Goal: Use online tool/utility: Use online tool/utility

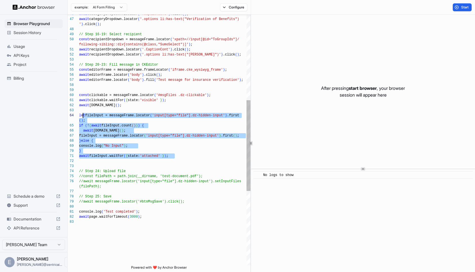
scroll to position [30, 0]
drag, startPoint x: 179, startPoint y: 155, endPoint x: 80, endPoint y: 115, distance: 106.5
click at [80, 115] on div "// Step 24: Upload file await clickable.waitFor ( { state: 'visible' } ) ; cons…" at bounding box center [164, 124] width 171 height 691
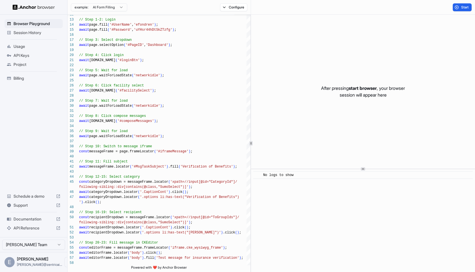
click at [32, 219] on span "Documentation" at bounding box center [34, 219] width 40 height 6
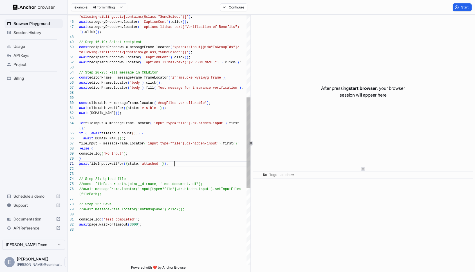
scroll to position [20, 0]
click at [183, 163] on div "const editorFrame = messageFrame.frameLocator ( 'iframe.cke_wysiwyg_frame' ) ; …" at bounding box center [164, 131] width 171 height 691
click at [79, 123] on div "const editorFrame = messageFrame.frameLocator ( 'iframe.cke_wysiwyg_frame' ) ; …" at bounding box center [164, 131] width 171 height 691
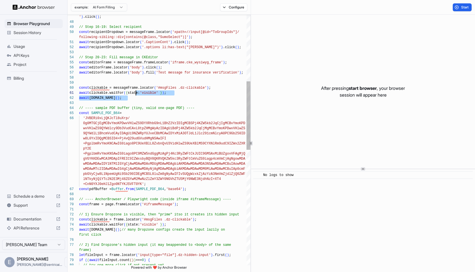
scroll to position [5, 0]
drag, startPoint x: 136, startPoint y: 100, endPoint x: 138, endPoint y: 82, distance: 17.8
click at [138, 82] on div "const pdfBuffer = Buffer . from ( SAMPLE_PDF_B64 , 'base64' ) ; // ---- AnchorB…" at bounding box center [164, 228] width 171 height 914
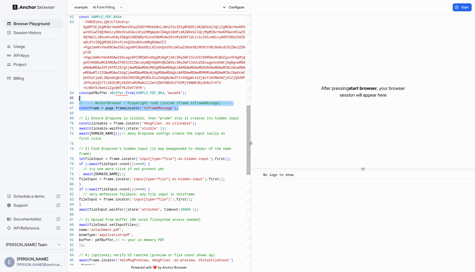
scroll to position [0, 0]
drag, startPoint x: 178, startPoint y: 110, endPoint x: 180, endPoint y: 100, distance: 10.5
click at [180, 100] on div "let fileInput = frame.locator ( 'input[type="file"].dz-hidden-input' ) .first (…" at bounding box center [164, 139] width 171 height 899
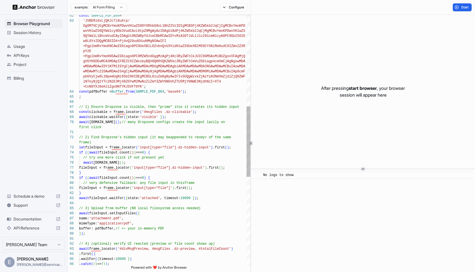
click at [119, 113] on div "pbGVyCjw8L1NpemUgNi9Sb290IDEgMCBSL0luZm8gNyAwIFIvS UQgWzxkZjAzYzA3NmVmZjdlZjQ0Z…" at bounding box center [164, 133] width 171 height 889
click at [115, 146] on div "pbGVyCjw8L1NpemUgNi9Sb290IDEgMCBSL0luZm8gNyAwIFIvS UQgWzxkZjAzYzA3NmVmZjdlZjQ0Z…" at bounding box center [164, 133] width 171 height 889
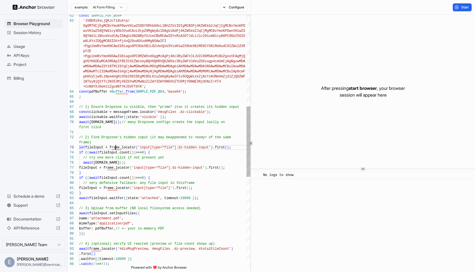
click at [115, 146] on div "pbGVyCjw8L1NpemUgNi9Sb290IDEgMCBSL0luZm8gNyAwIFIvS UQgWzxkZjAzYzA3NmVmZjdlZjQ0Z…" at bounding box center [164, 133] width 171 height 889
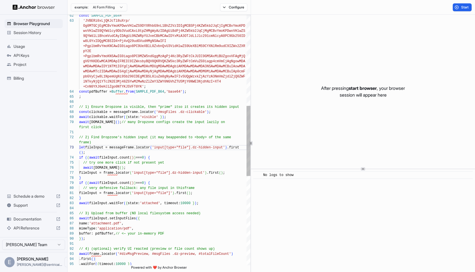
click at [113, 173] on div "pbGVyCjw8L1NpemUgNi9Sb290IDEgMCBSL0luZm8gNyAwIFIvS UQgWzxkZjAzYzA3NmVmZjdlZjQ0Z…" at bounding box center [164, 136] width 171 height 894
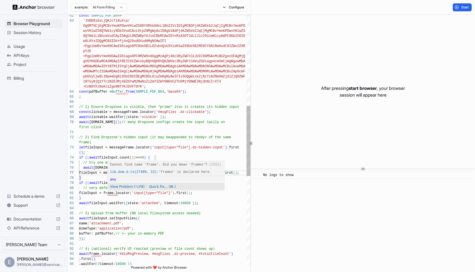
click at [113, 194] on div "pbGVyCjw8L1NpemUgNi9Sb290IDEgMCBSL0luZm8gNyAwIFIvS UQgWzxkZjAzYzA3NmVmZjdlZjQ0Z…" at bounding box center [164, 136] width 171 height 894
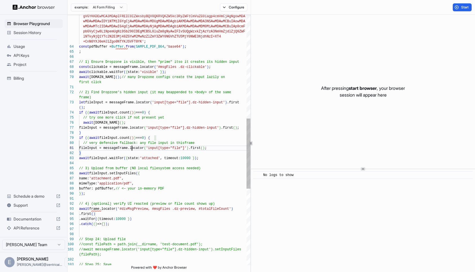
click at [98, 209] on div "pbGVyCjw8L1NpemUgNi9Sb290IDEgMCBSL0luZm8gNyAwIFIvS UQgWzxkZjAzYzA3NmVmZjdlZjQ0Z…" at bounding box center [164, 91] width 171 height 894
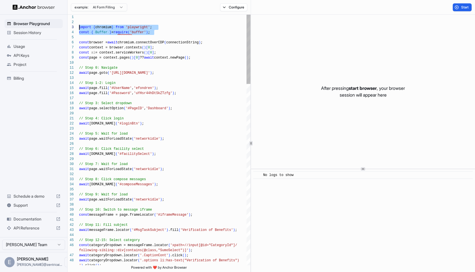
scroll to position [10, 0]
drag, startPoint x: 156, startPoint y: 32, endPoint x: 77, endPoint y: 29, distance: 78.8
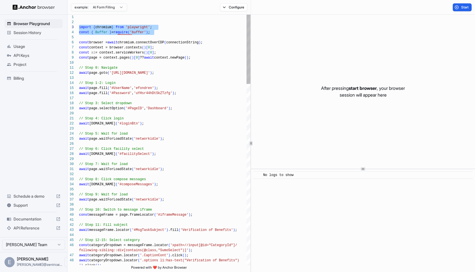
scroll to position [15, 0]
drag, startPoint x: 157, startPoint y: 33, endPoint x: 79, endPoint y: 33, distance: 78.0
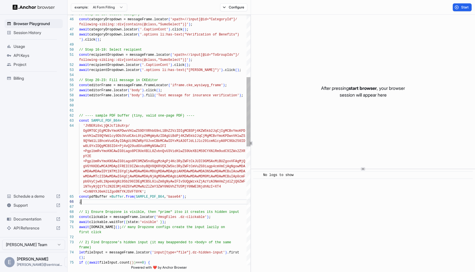
scroll to position [0, 0]
drag, startPoint x: 85, startPoint y: 201, endPoint x: 79, endPoint y: 197, distance: 7.3
click at [79, 197] on div "' ) .click ( ) ; await categoryDropdown.locator ( '.options li:has-text("Verifi…" at bounding box center [164, 241] width 171 height 904
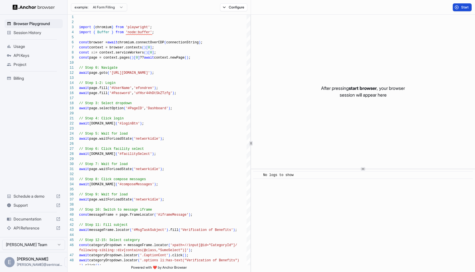
click at [463, 5] on span "Start" at bounding box center [465, 7] width 8 height 5
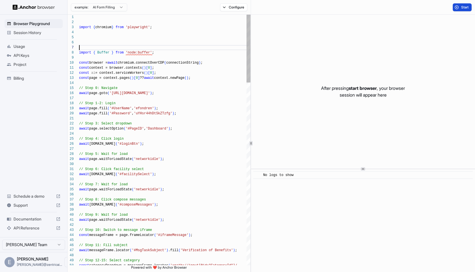
scroll to position [35, 0]
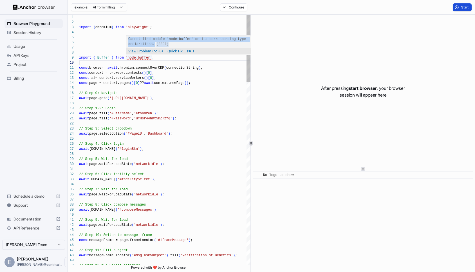
drag, startPoint x: 129, startPoint y: 37, endPoint x: 171, endPoint y: 44, distance: 42.8
click at [171, 44] on div "Cannot find module 'node:buffer' or its corresponding type declarations. (2307)" at bounding box center [196, 41] width 140 height 12
copy div "Cannot find module 'node:buffer' or its corresponding type declarations. (2307)"
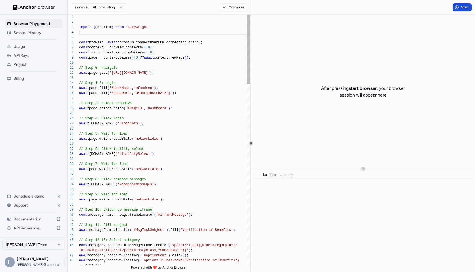
scroll to position [10, 0]
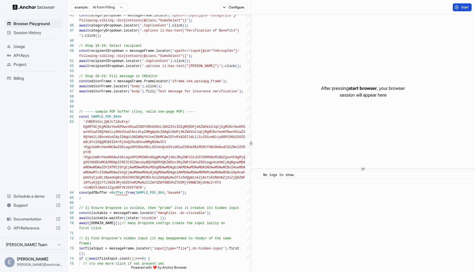
click at [459, 9] on button "Start" at bounding box center [462, 7] width 19 height 8
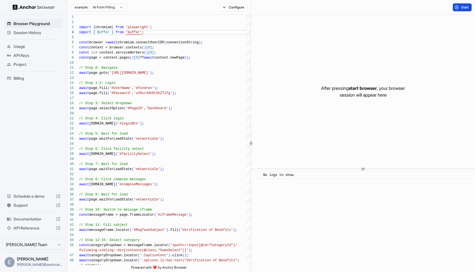
click at [465, 7] on span "Start" at bounding box center [465, 7] width 8 height 5
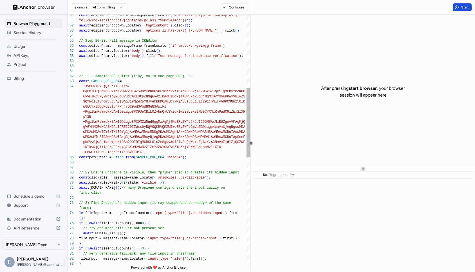
click at [185, 80] on div "// ---- sample PDF buffer (tiny, valid one-page PD F) ---- const SAMPLE_PDF_B64…" at bounding box center [164, 202] width 171 height 904
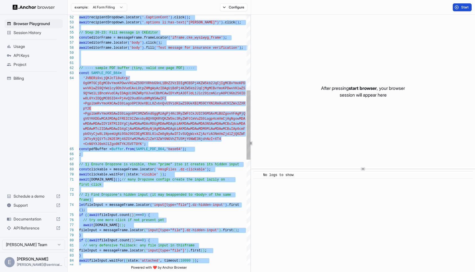
click at [98, 60] on div "// ---- sample PDF buffer (tiny, valid one-page PD F) ---- const SAMPLE_PDF_B64…" at bounding box center [164, 193] width 171 height 904
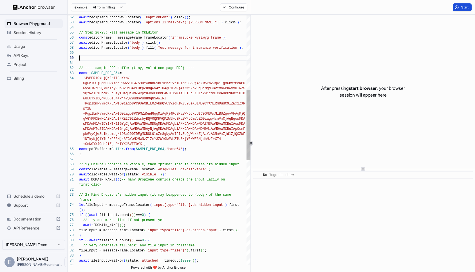
scroll to position [10, 0]
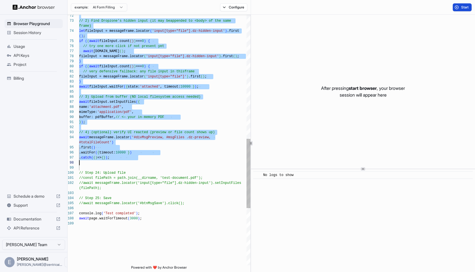
click at [135, 163] on div "// 2) Find Dropzone’s hidden input (it may be appended to <body> of the same fr…" at bounding box center [164, 19] width 171 height 904
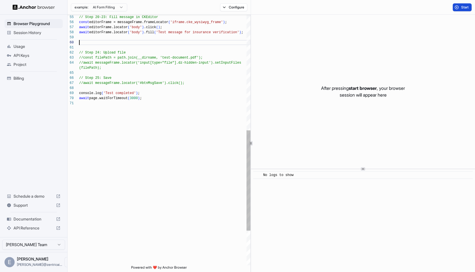
scroll to position [0, 0]
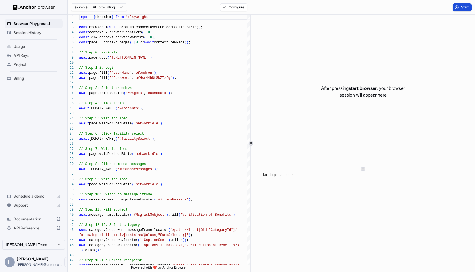
click at [461, 5] on span "Start" at bounding box center [465, 7] width 8 height 5
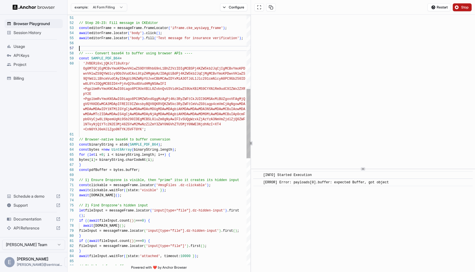
click at [86, 46] on div "await recipientDropdown.locator ( '.options li:has-text("[PERSON_NAME]")' ) .cl…" at bounding box center [164, 199] width 171 height 904
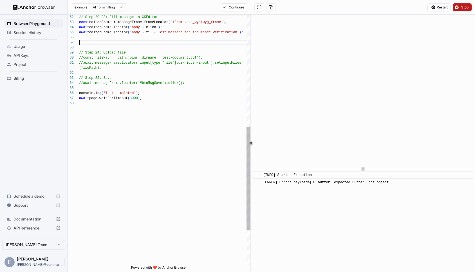
scroll to position [15, 0]
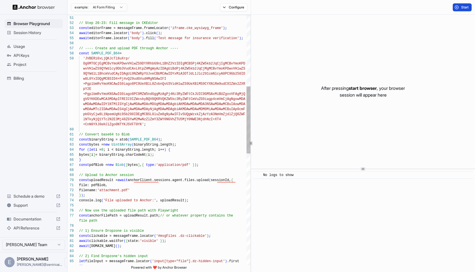
click at [191, 149] on div "// ---- Create and upload PDF through Anchor ---- const SAMPLE_PDF_B64 = 'JVBER…" at bounding box center [164, 214] width 171 height 934
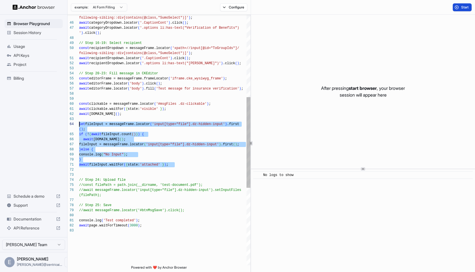
scroll to position [10, 0]
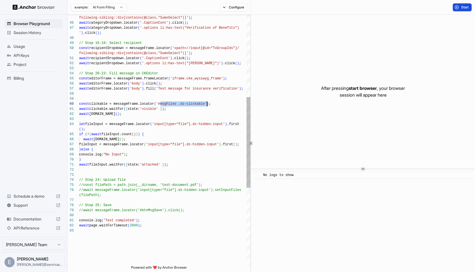
drag, startPoint x: 160, startPoint y: 103, endPoint x: 207, endPoint y: 105, distance: 47.6
click at [28, 33] on span "Session History" at bounding box center [37, 33] width 47 height 6
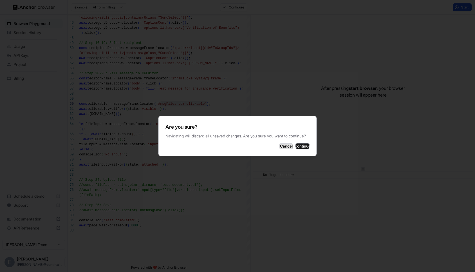
click at [279, 147] on button "Cancel" at bounding box center [286, 146] width 14 height 6
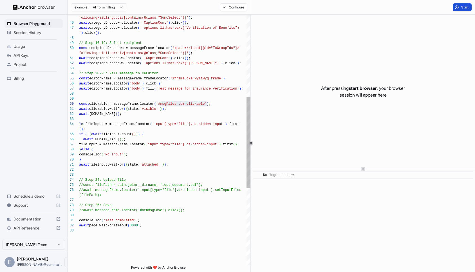
scroll to position [46, 0]
click at [183, 141] on div "fileInput = messageFrame.locator ( 'input[type="file"].dz-hidden-input' ) .firs…" at bounding box center [164, 132] width 171 height 691
type textarea "**********"
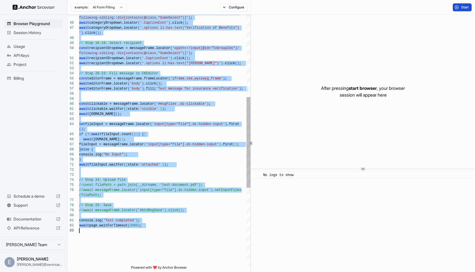
scroll to position [0, 0]
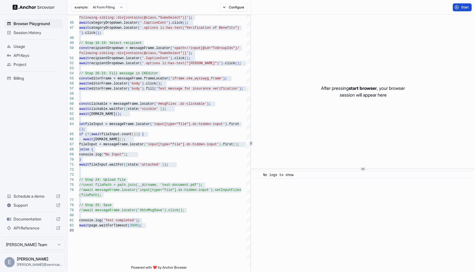
click at [44, 30] on span "Session History" at bounding box center [37, 33] width 47 height 6
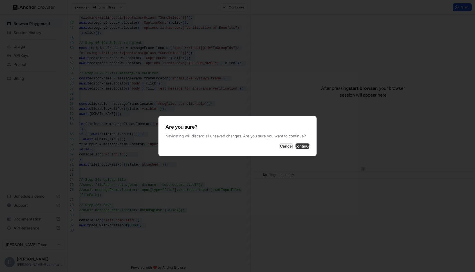
click at [300, 147] on button "Continue" at bounding box center [302, 146] width 14 height 6
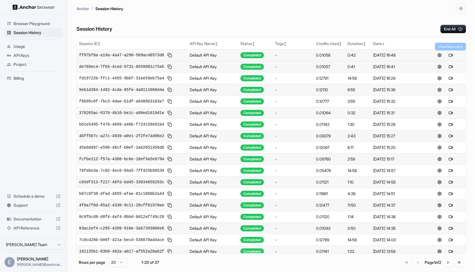
click at [451, 56] on button at bounding box center [450, 55] width 7 height 7
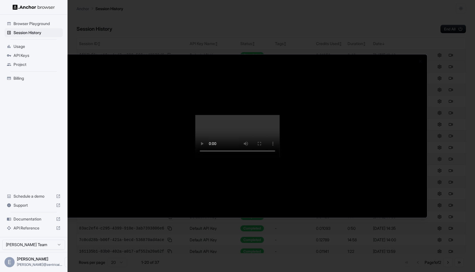
click at [36, 204] on div at bounding box center [237, 136] width 475 height 272
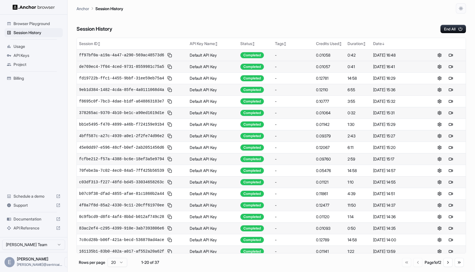
click at [24, 204] on span "Support" at bounding box center [34, 205] width 40 height 6
click at [50, 24] on span "Browser Playground" at bounding box center [37, 24] width 47 height 6
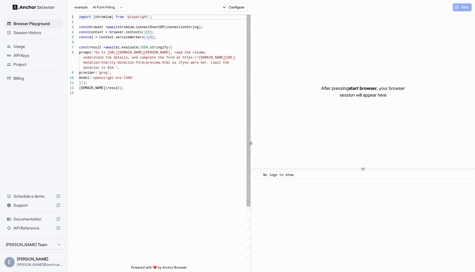
scroll to position [35, 0]
click at [151, 86] on div "import { chromium } from 'playwright' ; const browser = await chromium.connectO…" at bounding box center [164, 178] width 171 height 326
type textarea "**********"
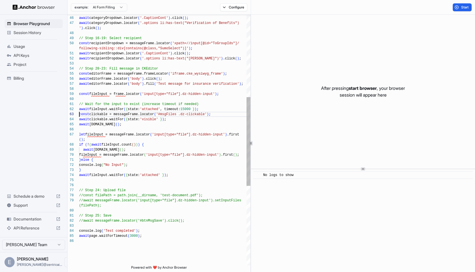
scroll to position [25, 0]
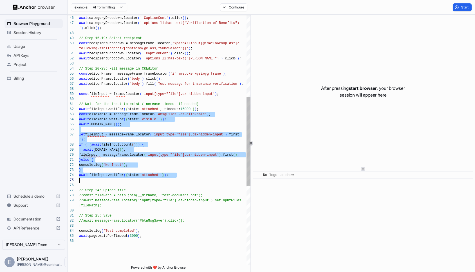
drag, startPoint x: 80, startPoint y: 114, endPoint x: 192, endPoint y: 178, distance: 129.4
click at [192, 178] on div "const recipientDropdown = messageFrame.locator ( 'xpath=//input[@id="ToGroupIds…" at bounding box center [164, 135] width 171 height 706
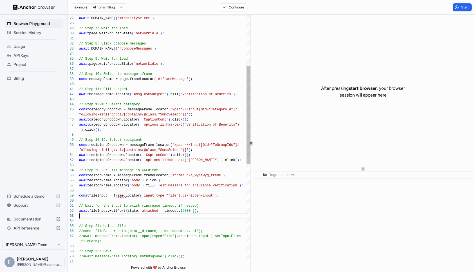
scroll to position [5, 0]
click at [104, 94] on div "const recipientDropdown = messageFrame.locator ( 'xpath=//input[@id="ToGroupIds…" at bounding box center [164, 204] width 171 height 641
click at [119, 194] on div "const recipientDropdown = messageFrame.locator ( 'xpath=//input[@id="ToGroupIds…" at bounding box center [164, 204] width 171 height 641
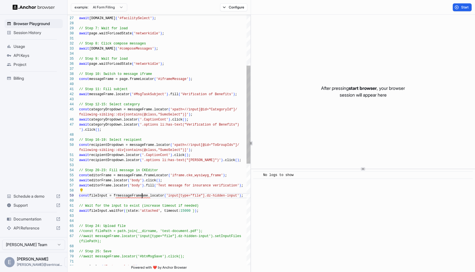
click at [142, 195] on div "const recipientDropdown = messageFrame.locator ( 'xpath=//input[@id="ToGroupIds…" at bounding box center [164, 204] width 171 height 641
click at [463, 10] on button "Start" at bounding box center [462, 7] width 19 height 8
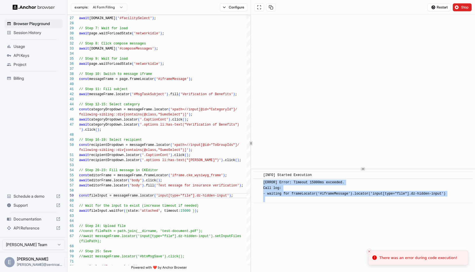
drag, startPoint x: 457, startPoint y: 194, endPoint x: 257, endPoint y: 187, distance: 200.0
click at [257, 187] on div "​ [ERROR] Error: Timeout 15000ms exceeded. Call log: - waiting for frameLocator…" at bounding box center [363, 190] width 220 height 24
copy div "[ERROR] Error: Timeout 15000ms exceeded. Call log: - waiting for frameLocator('…"
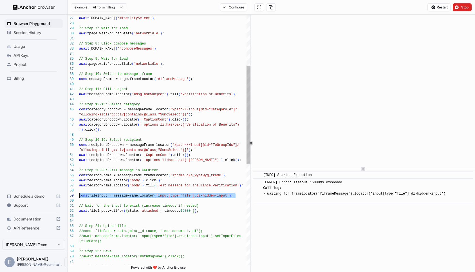
drag, startPoint x: 238, startPoint y: 195, endPoint x: 79, endPoint y: 196, distance: 159.0
click at [79, 196] on div "const recipientDropdown = messageFrame.locator ( 'xpath=//input[@id="ToGroupIds…" at bounding box center [164, 204] width 171 height 641
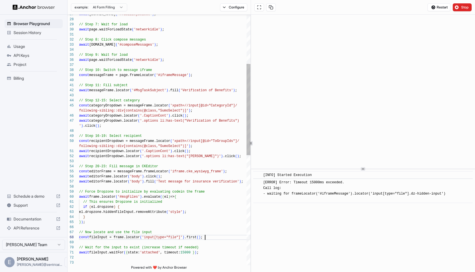
scroll to position [0, 0]
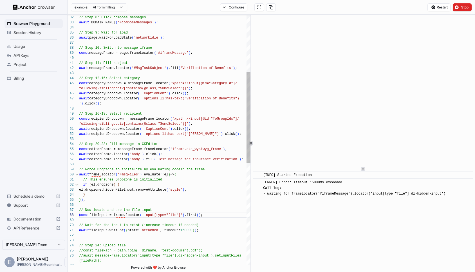
click at [97, 174] on div "const recipientDropdown = messageFrame.locator ( 'xpath=//input[@id="ToGroupIds…" at bounding box center [164, 201] width 171 height 686
click at [102, 52] on div "const recipientDropdown = messageFrame.locator ( 'xpath=//input[@id="ToGroupIds…" at bounding box center [164, 201] width 171 height 686
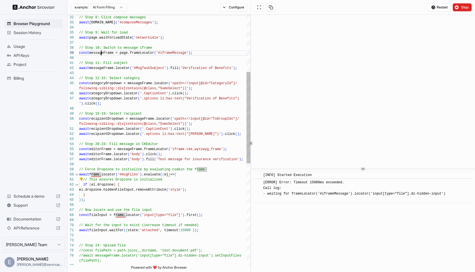
click at [102, 52] on div "const recipientDropdown = messageFrame.locator ( 'xpath=//input[@id="ToGroupIds…" at bounding box center [164, 201] width 171 height 686
click at [97, 175] on div "const recipientDropdown = messageFrame.locator ( 'xpath=//input[@id="ToGroupIds…" at bounding box center [164, 201] width 171 height 686
click at [121, 214] on div "const recipientDropdown = messageFrame.locator ( 'xpath=//input[@id="ToGroupIds…" at bounding box center [164, 201] width 171 height 686
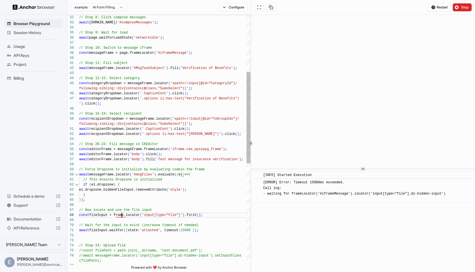
scroll to position [0, 0]
click at [121, 214] on div "const recipientDropdown = messageFrame.locator ( 'xpath=//input[@id="ToGroupIds…" at bounding box center [164, 201] width 171 height 686
click at [460, 7] on button "Stop" at bounding box center [462, 7] width 19 height 8
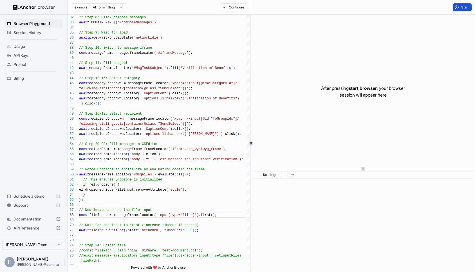
click at [460, 7] on button "Start" at bounding box center [462, 7] width 19 height 8
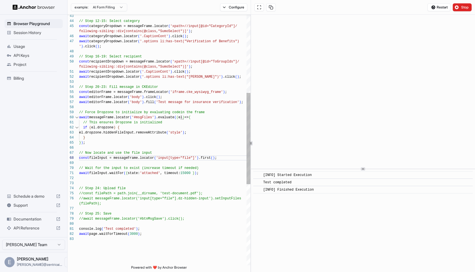
click at [134, 140] on div "const recipientDropdown = messageFrame.locator ( 'xpath=//input[@id="ToGroupIds…" at bounding box center [164, 144] width 171 height 686
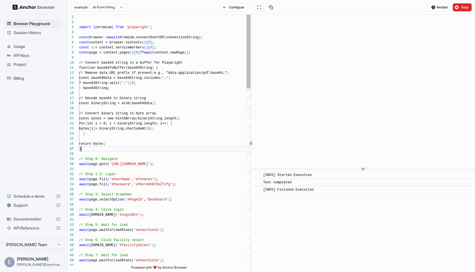
scroll to position [30, 0]
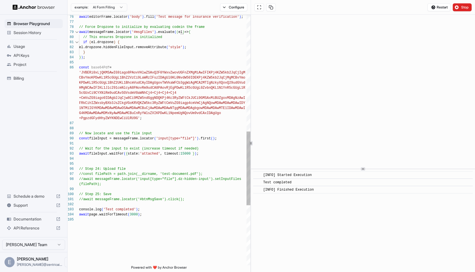
click at [153, 120] on div "await editorFrame.locator ( 'body' ) .fill ( 'Test message for insurance verifi…" at bounding box center [164, 43] width 171 height 848
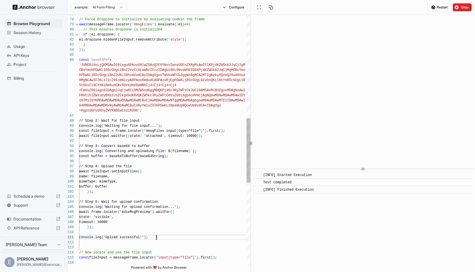
scroll to position [15, 0]
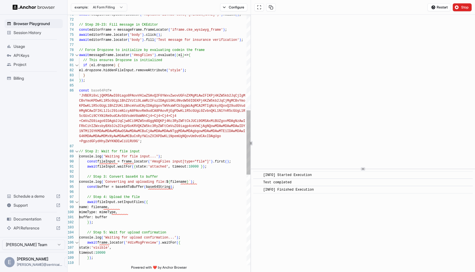
click at [105, 56] on div "if ( el.dropzone ) { el.dropzone.hiddenFileInput.removeAttribute ( 'style' ) ; …" at bounding box center [164, 129] width 171 height 975
click at [129, 162] on div "if ( el.dropzone ) { el.dropzone.hiddenFileInput.removeAttribute ( 'style' ) ; …" at bounding box center [164, 129] width 171 height 975
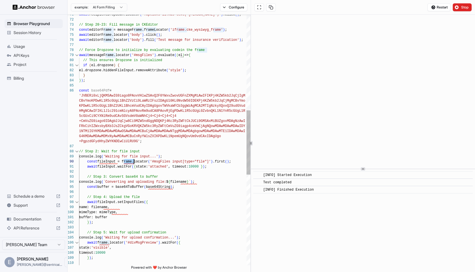
click at [129, 162] on div "if ( el.dropzone ) { el.dropzone.hiddenFileInput.removeAttribute ( 'style' ) ; …" at bounding box center [164, 129] width 171 height 975
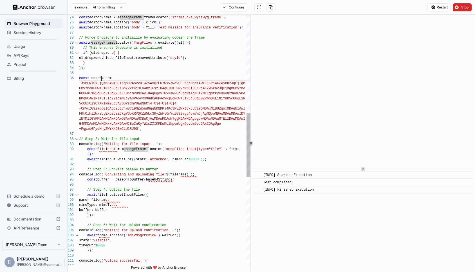
click at [101, 77] on div "if ( el.dropzone ) { el.dropzone.hiddenFileInput.removeAttribute ( 'style' ) ; …" at bounding box center [164, 120] width 171 height 980
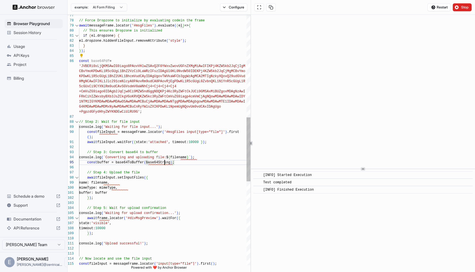
click at [165, 161] on div "if ( el.dropzone ) { el.dropzone.hiddenFileInput.removeAttribute ( 'style' ) ; …" at bounding box center [164, 103] width 171 height 980
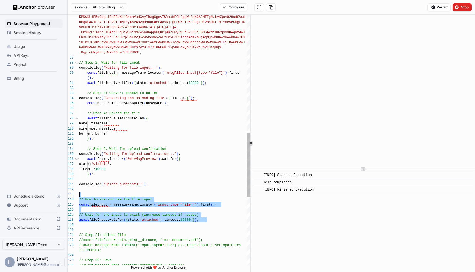
scroll to position [30, 0]
drag, startPoint x: 210, startPoint y: 221, endPoint x: 214, endPoint y: 192, distance: 28.7
click at [214, 192] on div "KPDwKL1R5cGUgL1BhZ2UKL1BhcmVudCAyIDAgUgovTWVkaWFCb 3ggWzAgMCA2MTIgNzkyXQovQ29ud…" at bounding box center [164, 44] width 171 height 980
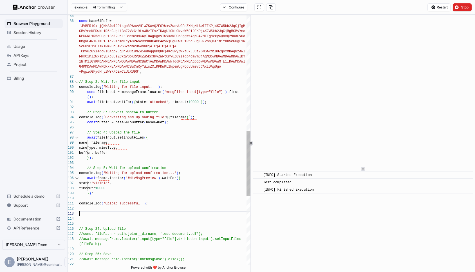
click at [187, 117] on div "KPDwKL1R5cGUgL1BhZ2UKL1BhcmVudCAyIDAgUgovTWVkaWFCb 3ggWzAgMCA2MTIgNzkyXQovQ29ud…" at bounding box center [164, 50] width 171 height 955
click at [119, 148] on div "KPDwKL1R5cGUgL1BhZ2UKL1BhcmVudCAyIDAgUgovTWVkaWFCb 3ggWzAgMCA2MTIgNzkyXQovQ29ud…" at bounding box center [164, 50] width 171 height 955
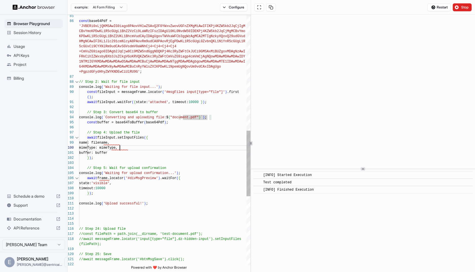
click at [119, 148] on div "KPDwKL1R5cGUgL1BhZ2UKL1BhcmVudCAyIDAgUgovTWVkaWFCb 3ggWzAgMCA2MTIgNzkyXQovQ29ud…" at bounding box center [164, 50] width 171 height 955
click at [183, 118] on div "KPDwKL1R5cGUgL1BhZ2UKL1BhcmVudCAyIDAgUgovTWVkaWFCb 3ggWzAgMCA2MTIgNzkyXQovQ29ud…" at bounding box center [164, 50] width 171 height 955
click at [208, 118] on div "KPDwKL1R5cGUgL1BhZ2UKL1BhcmVudCAyIDAgUgovTWVkaWFCb 3ggWzAgMCA2MTIgNzkyXQovQ29ud…" at bounding box center [164, 50] width 171 height 955
click at [113, 142] on div "KPDwKL1R5cGUgL1BhZ2UKL1BhcmVudCAyIDAgUgovTWVkaWFCb 3ggWzAgMCA2MTIgNzkyXQovQ29ud…" at bounding box center [164, 50] width 171 height 955
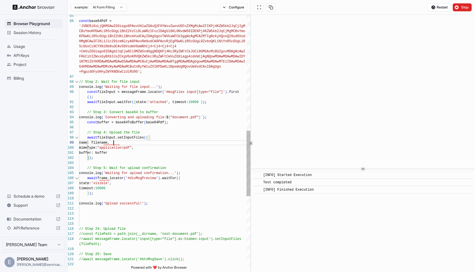
scroll to position [10, 0]
click at [113, 142] on div "KPDwKL1R5cGUgL1BhZ2UKL1BhcmVudCAyIDAgUgovTWVkaWFCb 3ggWzAgMCA2MTIgNzkyXQovQ29ud…" at bounding box center [164, 50] width 171 height 955
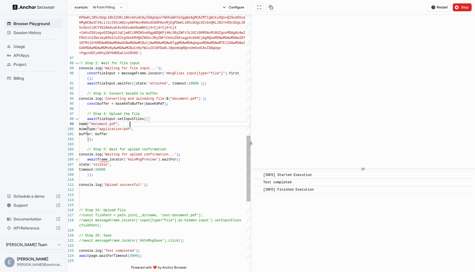
click at [136, 73] on div "KPDwKL1R5cGUgL1BhZ2UKL1BhcmVudCAyIDAgUgovTWVkaWFCb 3ggWzAgMCA2MTIgNzkyXQovQ29ud…" at bounding box center [164, 31] width 171 height 955
click at [105, 160] on div "KPDwKL1R5cGUgL1BhZ2UKL1BhcmVudCAyIDAgUgovTWVkaWFCb 3ggWzAgMCA2MTIgNzkyXQovQ29ud…" at bounding box center [164, 31] width 171 height 955
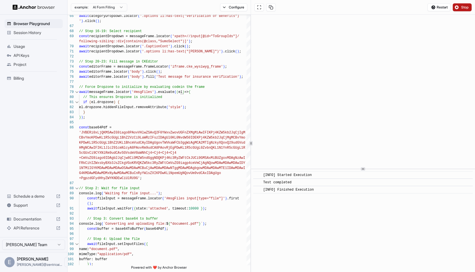
click at [465, 7] on span "Stop" at bounding box center [465, 7] width 8 height 5
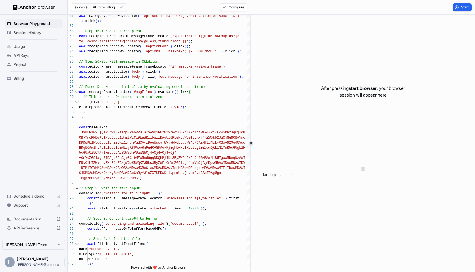
click at [464, 7] on span "Start" at bounding box center [465, 7] width 8 height 5
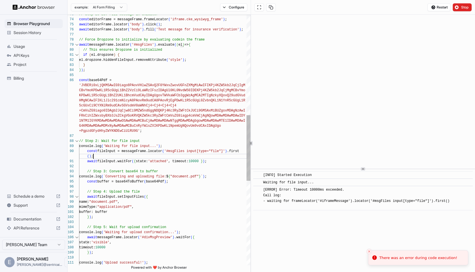
click at [171, 156] on div "+PgpzdGFydHhyZWYKNDEwCiUlRU9G' ; // Step 2: Wait for file input console.log ( '…" at bounding box center [164, 109] width 171 height 955
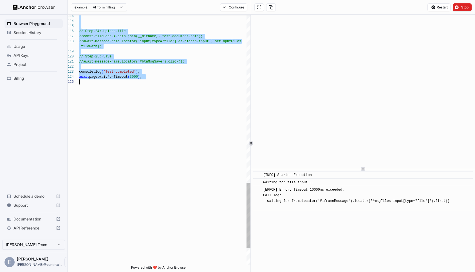
scroll to position [25, 0]
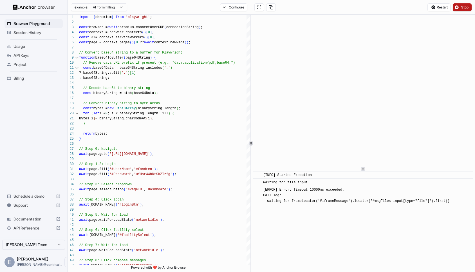
click at [463, 6] on span "Stop" at bounding box center [465, 7] width 8 height 5
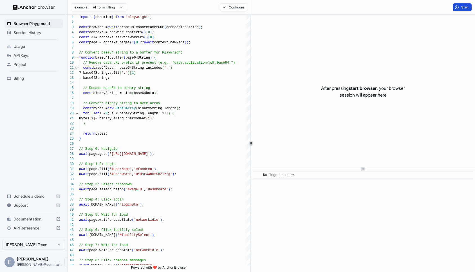
click at [462, 7] on span "Start" at bounding box center [465, 7] width 8 height 5
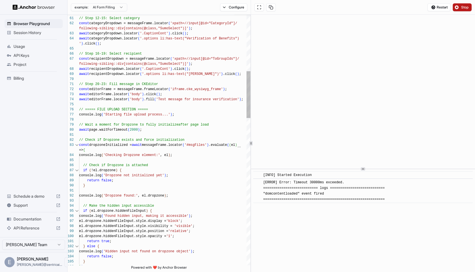
type textarea "**********"
type textarea "*"
type textarea "**********"
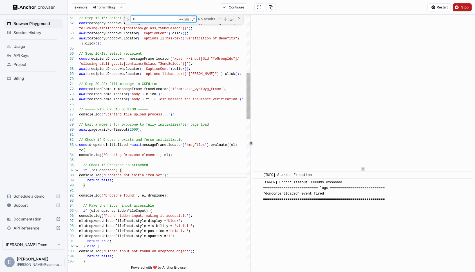
type textarea "**"
type textarea "**********"
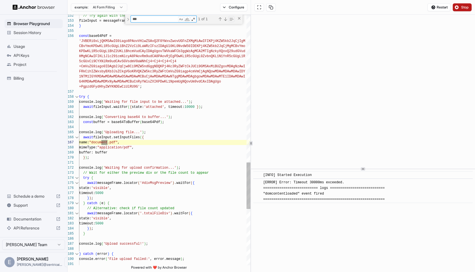
scroll to position [51, 0]
type textarea "**********"
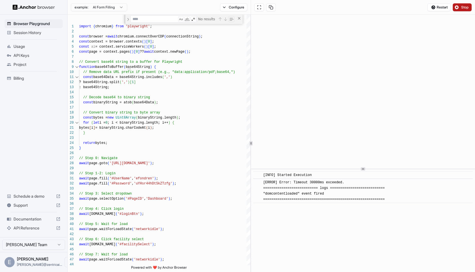
click at [457, 11] on button "Stop" at bounding box center [462, 7] width 19 height 8
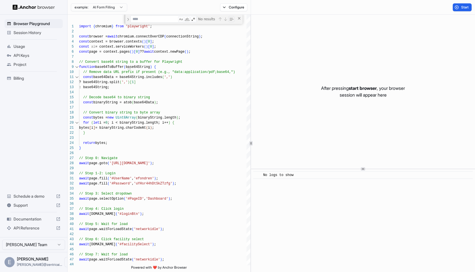
click at [461, 8] on span "Start" at bounding box center [465, 7] width 8 height 5
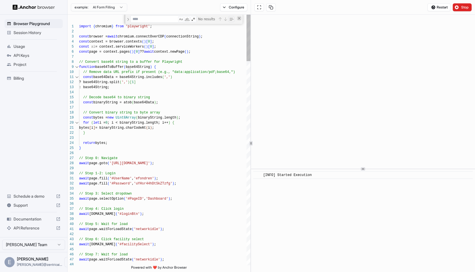
click at [239, 19] on div "Close (Escape)" at bounding box center [239, 18] width 5 height 5
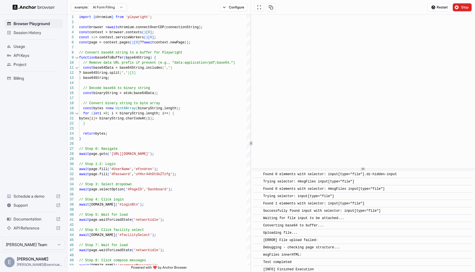
scroll to position [33, 0]
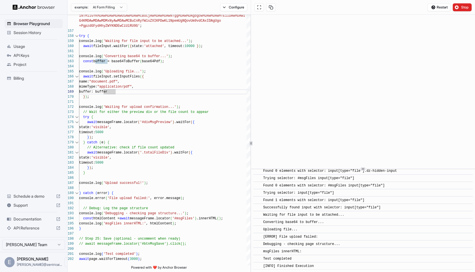
drag, startPoint x: 308, startPoint y: 259, endPoint x: 269, endPoint y: 187, distance: 82.6
click at [269, 187] on div "​ [INFO] Started Execution ​ Starting file upload process... ​ Dropzone initial…" at bounding box center [363, 204] width 220 height 132
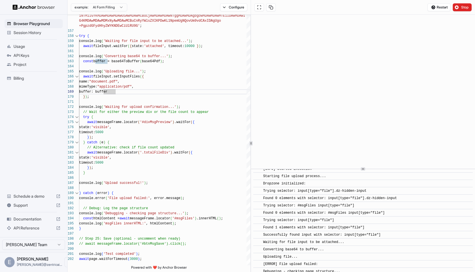
scroll to position [0, 0]
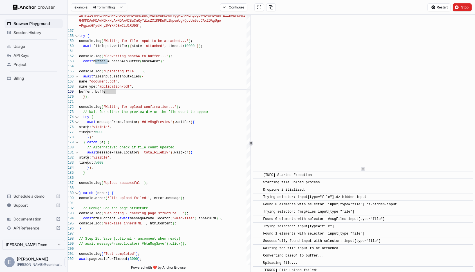
click at [264, 182] on span "Starting file upload process..." at bounding box center [294, 182] width 63 height 4
copy div "Starting file upload process... ​ Dropzone initialized: ​ Trying selector: inpu…"
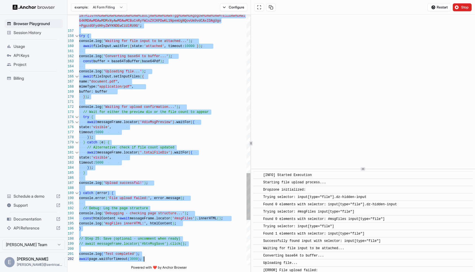
scroll to position [35, 0]
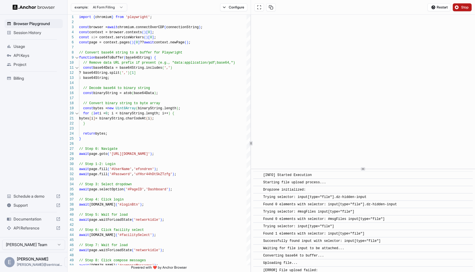
click at [462, 7] on span "Stop" at bounding box center [465, 7] width 8 height 5
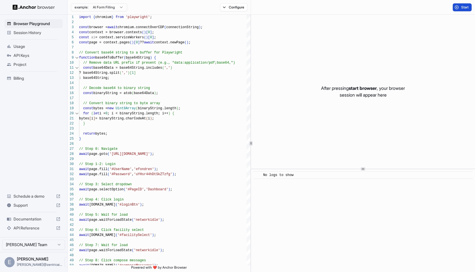
click at [462, 7] on span "Start" at bounding box center [465, 7] width 8 height 5
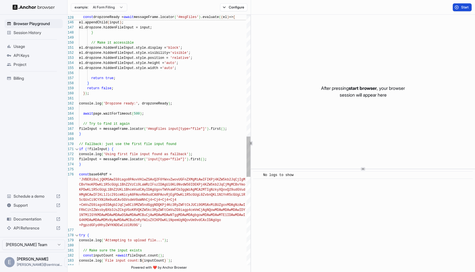
scroll to position [35, 0]
click at [174, 110] on div at bounding box center [164, 108] width 171 height 5
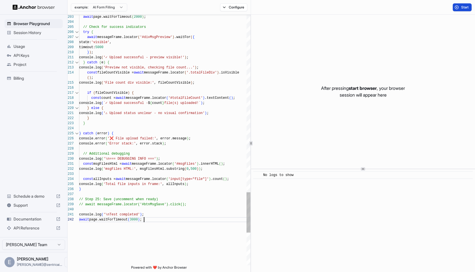
click at [467, 8] on span "Start" at bounding box center [465, 7] width 8 height 5
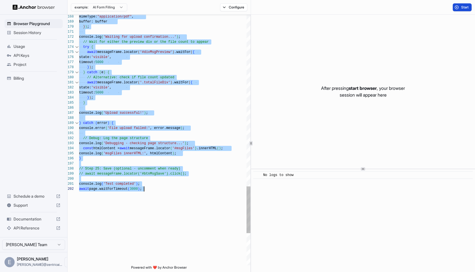
scroll to position [35, 0]
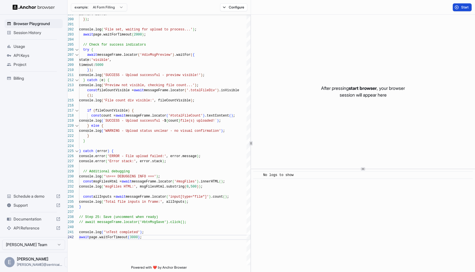
click at [462, 8] on span "Start" at bounding box center [465, 7] width 8 height 5
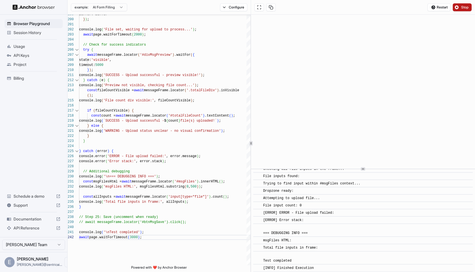
scroll to position [30, 0]
drag, startPoint x: 319, startPoint y: 267, endPoint x: 264, endPoint y: 195, distance: 90.2
click at [264, 195] on div "​ [INFO] Started Execution ​ Starting file upload process... ​ Clicking dropzon…" at bounding box center [363, 205] width 220 height 129
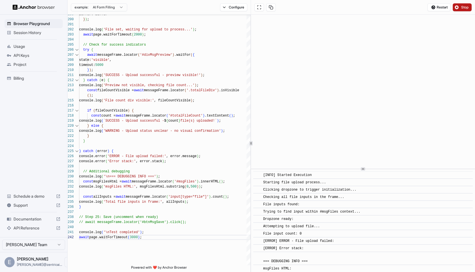
click at [263, 176] on span "[INFO] Started Execution" at bounding box center [287, 175] width 49 height 4
copy div "[INFO] Started Execution ​ Starting file upload process... ​ Clicking dropzone …"
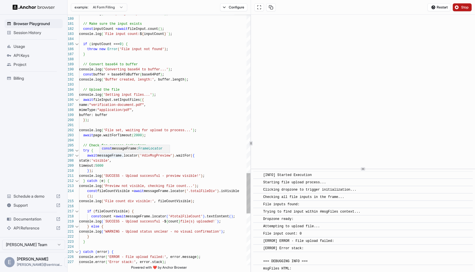
scroll to position [5, 0]
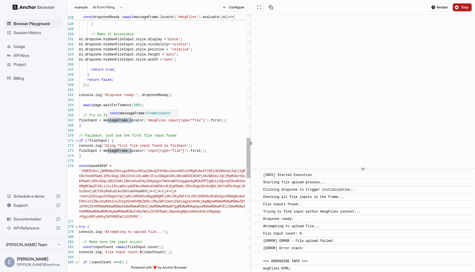
click at [116, 122] on div "throw new Error ( 'File input not found' ) ; if ( inputCount === 0 ) { console.…" at bounding box center [164, 28] width 171 height 1552
click at [110, 150] on div "throw new Error ( 'File input not found' ) ; if ( inputCount === 0 ) { console.…" at bounding box center [164, 28] width 171 height 1552
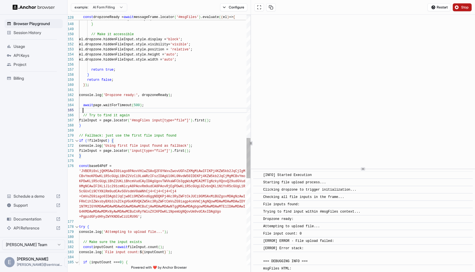
click at [149, 108] on div "throw new Error ( 'File input not found' ) ; if ( inputCount === 0 ) { console.…" at bounding box center [164, 28] width 171 height 1552
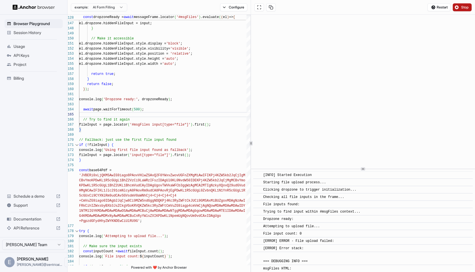
click at [464, 9] on span "Stop" at bounding box center [465, 7] width 8 height 5
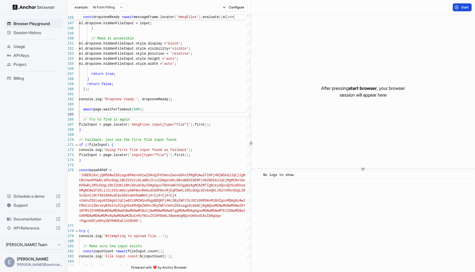
click at [460, 7] on button "Start" at bounding box center [462, 7] width 19 height 8
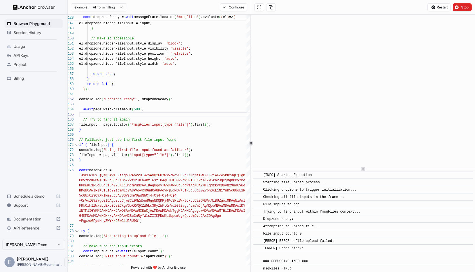
scroll to position [30, 0]
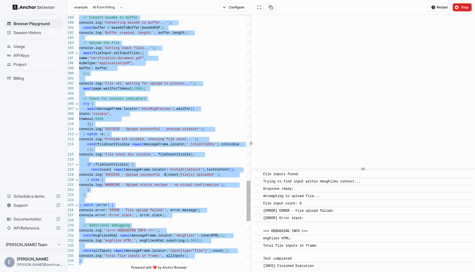
scroll to position [0, 0]
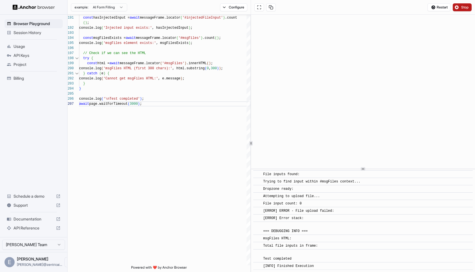
click at [463, 10] on button "Stop" at bounding box center [462, 7] width 19 height 8
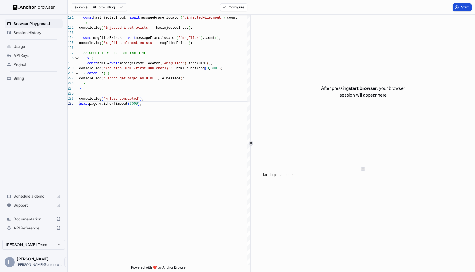
click at [462, 6] on span "Start" at bounding box center [465, 7] width 8 height 5
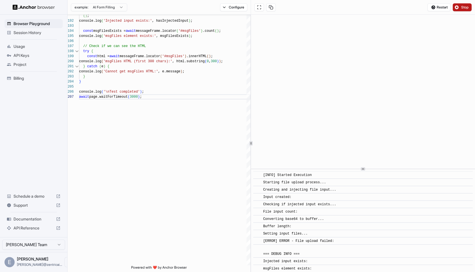
scroll to position [30, 0]
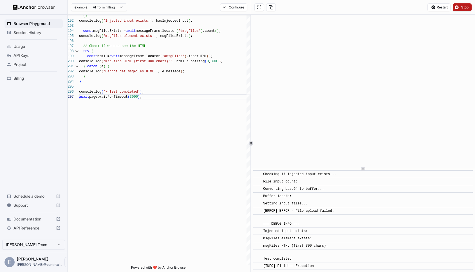
drag, startPoint x: 316, startPoint y: 268, endPoint x: 273, endPoint y: 215, distance: 68.0
click at [273, 215] on div "​ [INFO] Started Execution ​ Starting file upload process... ​ Creating and inj…" at bounding box center [363, 205] width 220 height 129
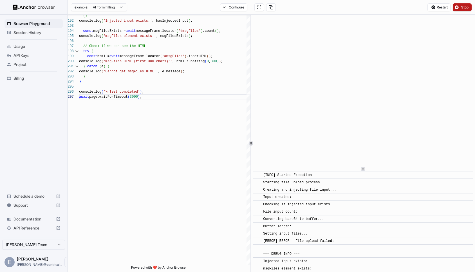
click at [262, 175] on div "​ [INFO] Started Execution" at bounding box center [363, 175] width 220 height 8
copy div "[INFO] Started Execution ​ Starting file upload process... ​ Creating and injec…"
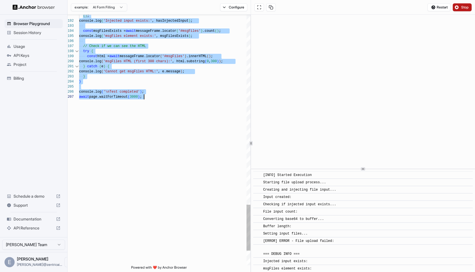
scroll to position [15, 0]
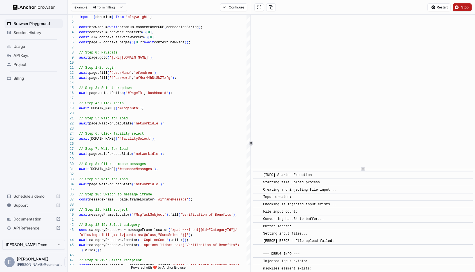
click at [463, 7] on span "Stop" at bounding box center [465, 7] width 8 height 5
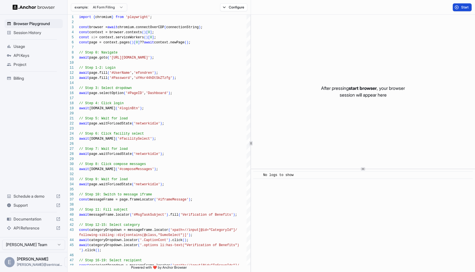
click at [463, 7] on span "Start" at bounding box center [465, 7] width 8 height 5
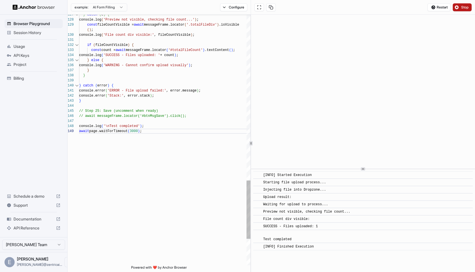
drag, startPoint x: 203, startPoint y: 112, endPoint x: 204, endPoint y: 116, distance: 4.4
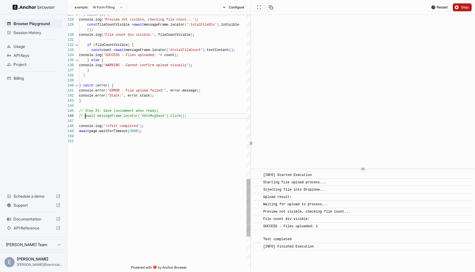
scroll to position [0, 0]
click at [462, 8] on span "Stop" at bounding box center [465, 7] width 8 height 5
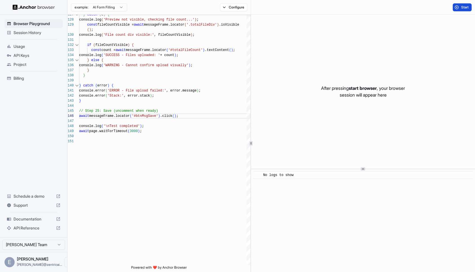
click at [463, 7] on span "Start" at bounding box center [465, 7] width 8 height 5
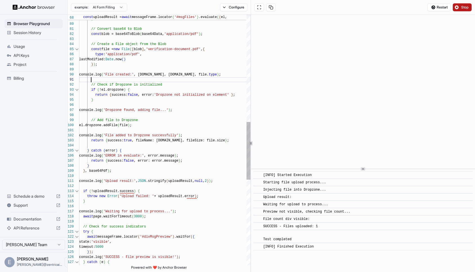
click at [149, 80] on div "return { success: false , error: error.message } ; } console.log ( 'ERROR in ev…" at bounding box center [164, 93] width 171 height 1086
type textarea "**********"
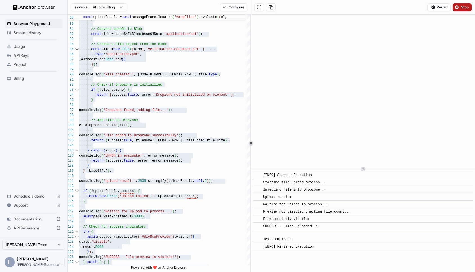
click at [465, 2] on div "Restart Stop" at bounding box center [363, 7] width 224 height 15
click at [465, 6] on span "Stop" at bounding box center [465, 7] width 8 height 5
